Goal: Task Accomplishment & Management: Manage account settings

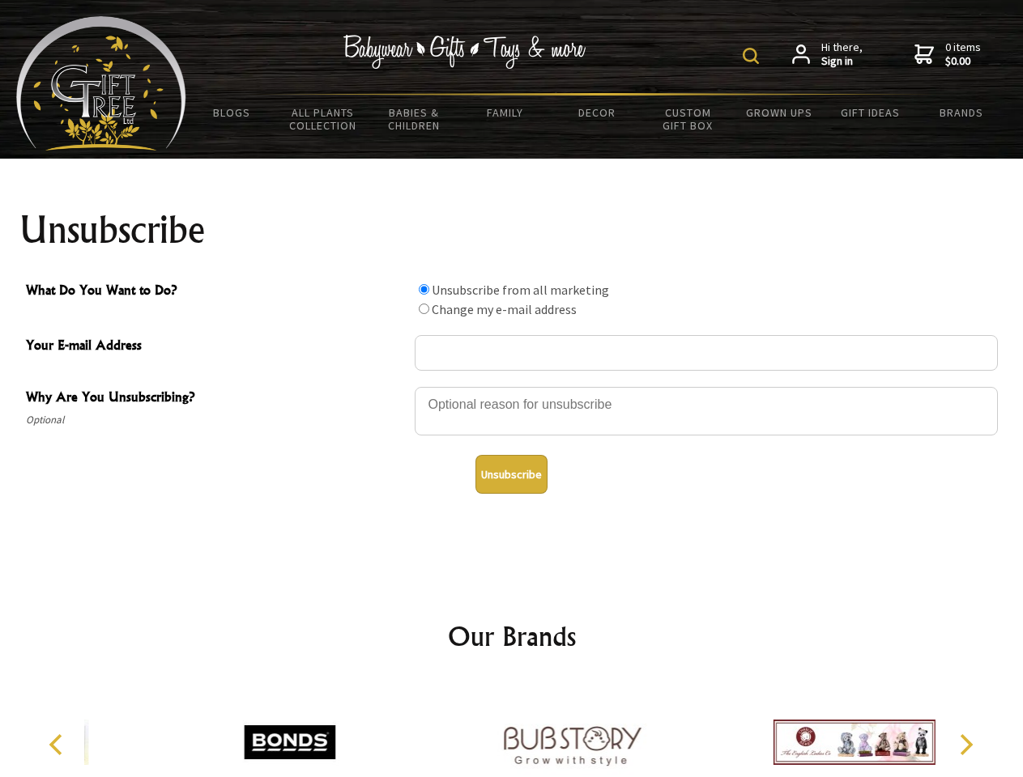
click at [753, 56] on img at bounding box center [751, 56] width 16 height 16
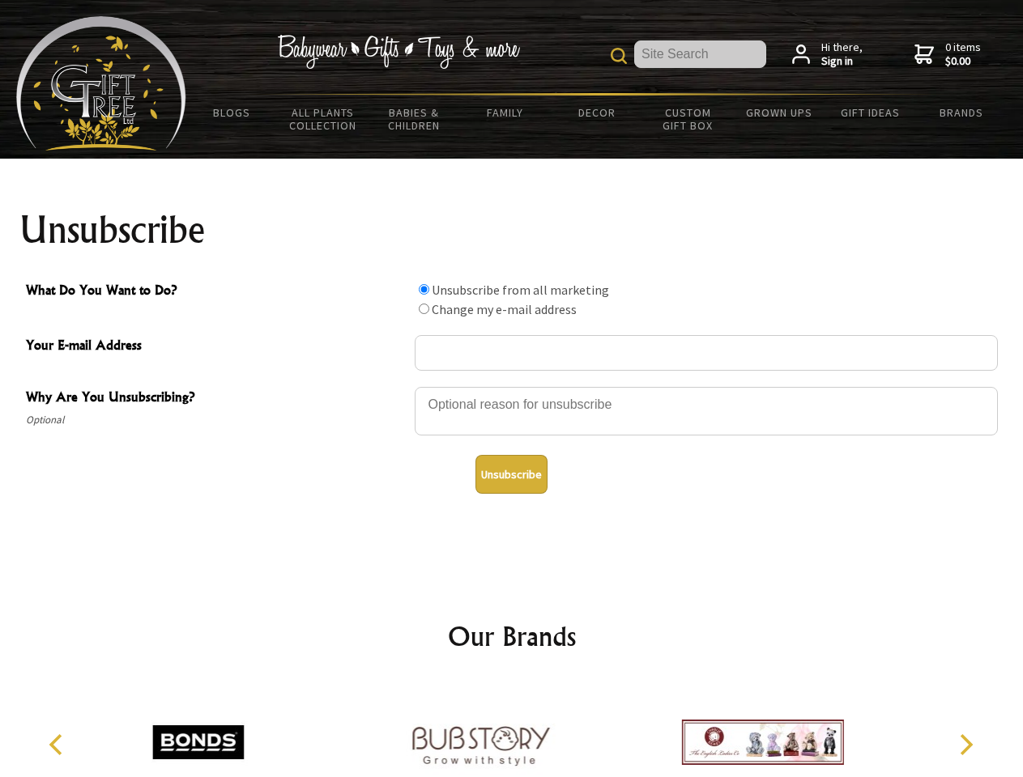
click at [512, 386] on div at bounding box center [706, 413] width 583 height 57
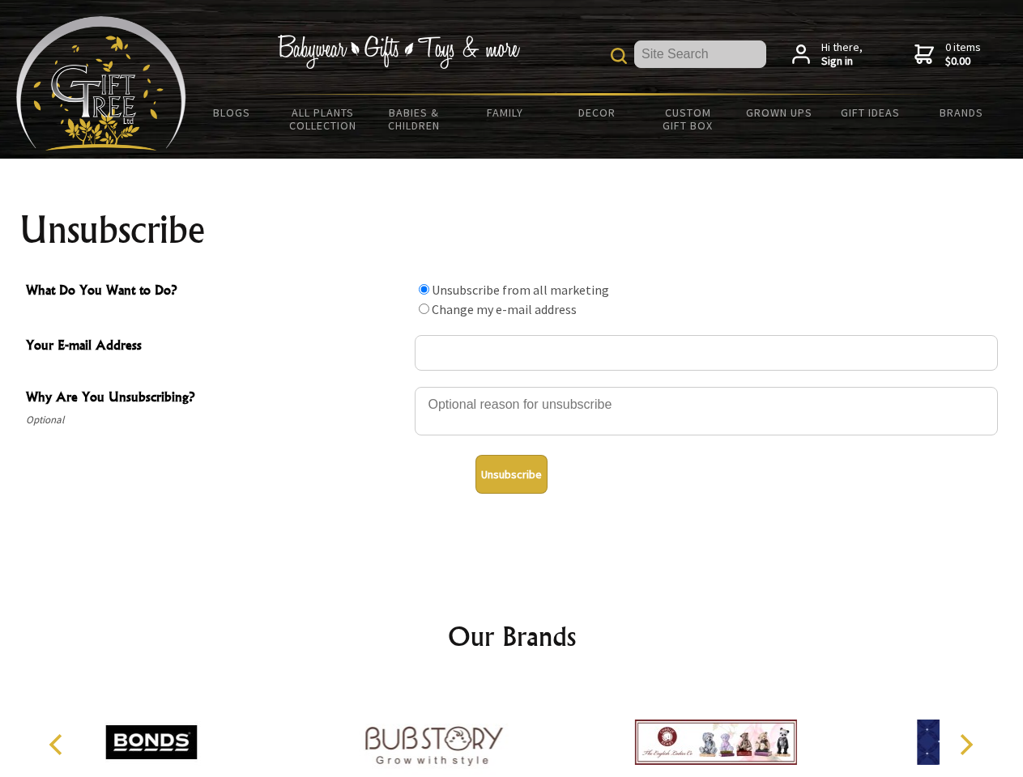
click at [424, 289] on input "What Do You Want to Do?" at bounding box center [424, 289] width 11 height 11
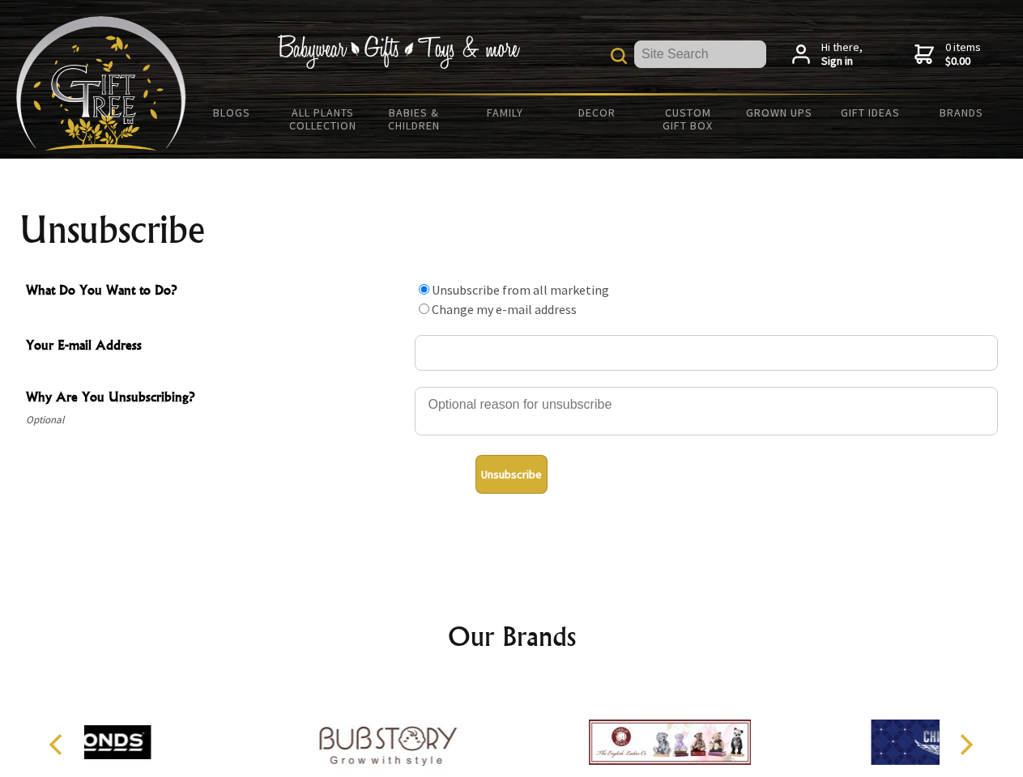
click at [424, 309] on input "What Do You Want to Do?" at bounding box center [424, 309] width 11 height 11
radio input "true"
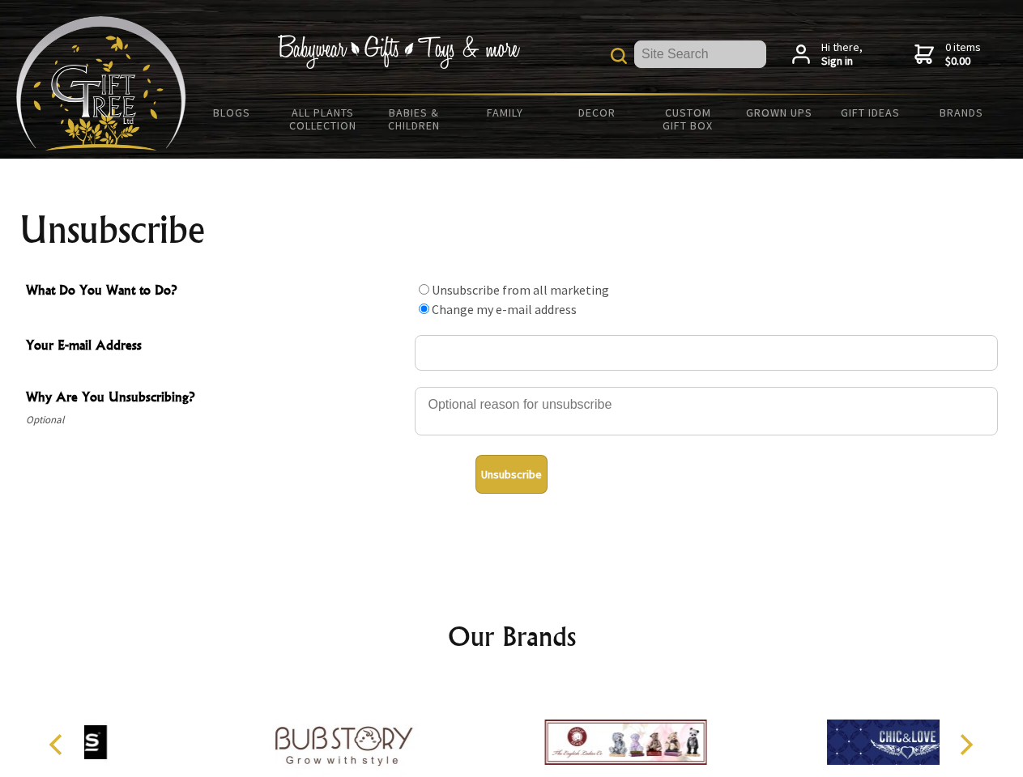
click at [511, 475] on button "Unsubscribe" at bounding box center [511, 474] width 72 height 39
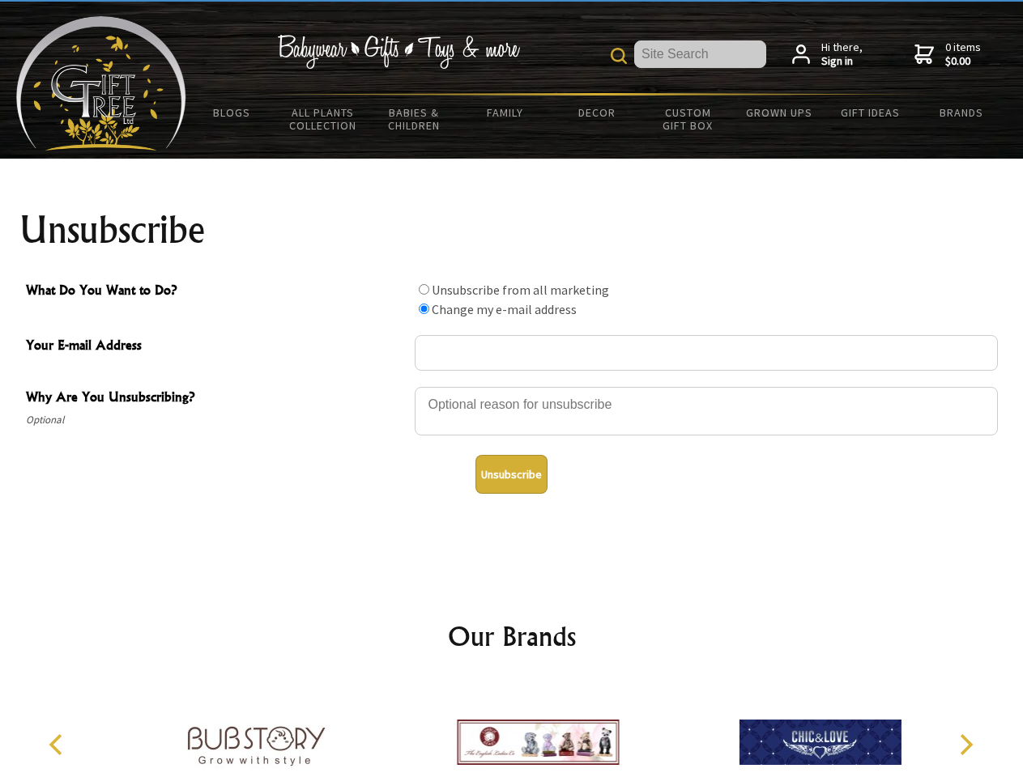
click at [512, 730] on img at bounding box center [538, 742] width 162 height 121
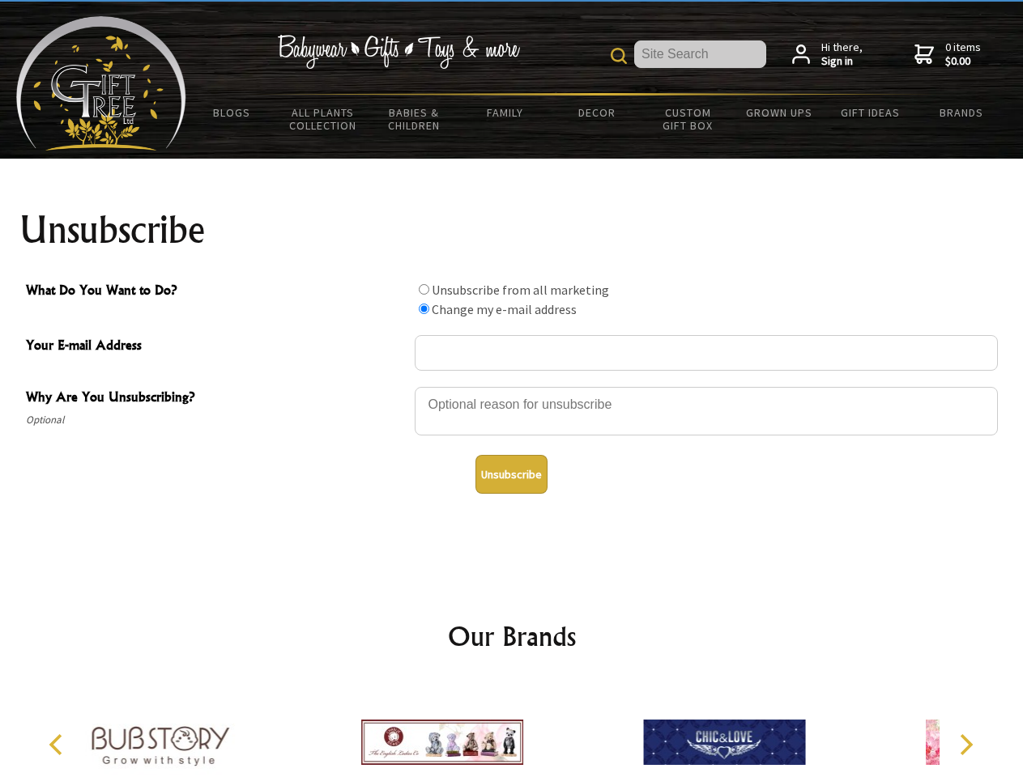
click at [58, 745] on icon "Previous" at bounding box center [57, 744] width 21 height 21
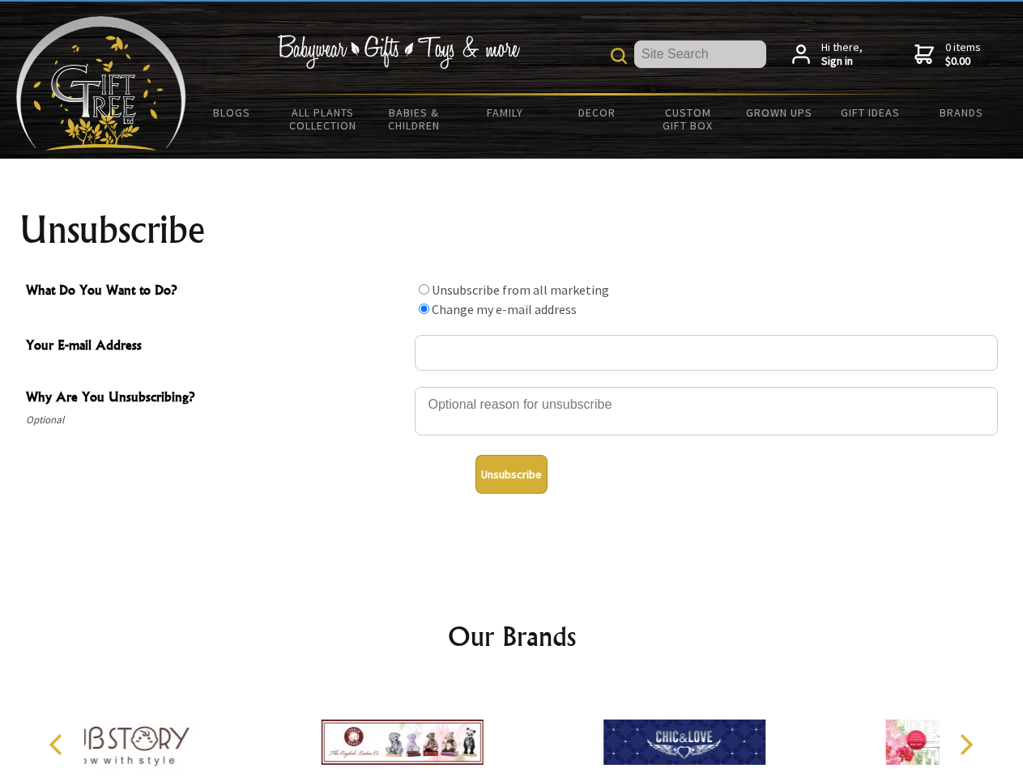
click at [965, 745] on icon "Next" at bounding box center [964, 744] width 21 height 21
